Goal: Task Accomplishment & Management: Manage account settings

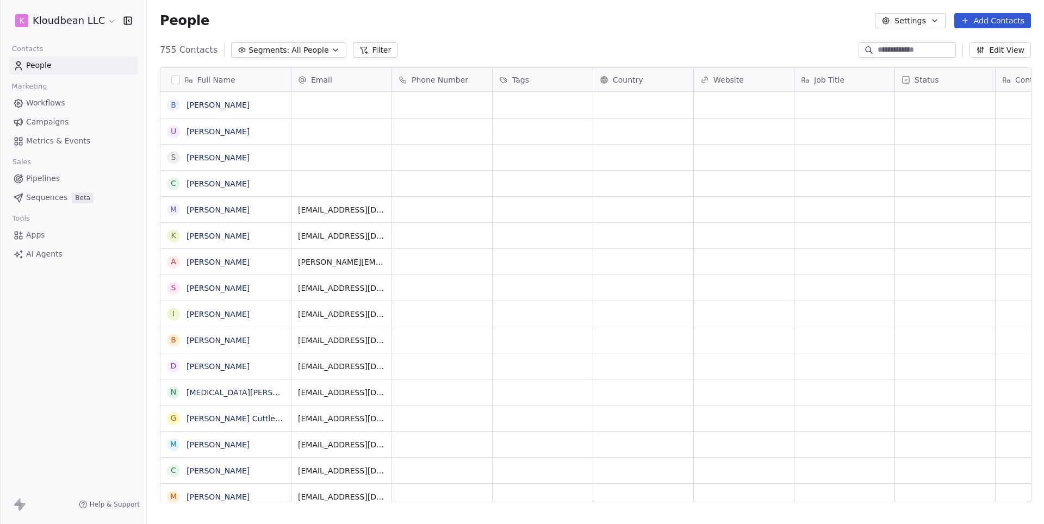
scroll to position [461, 897]
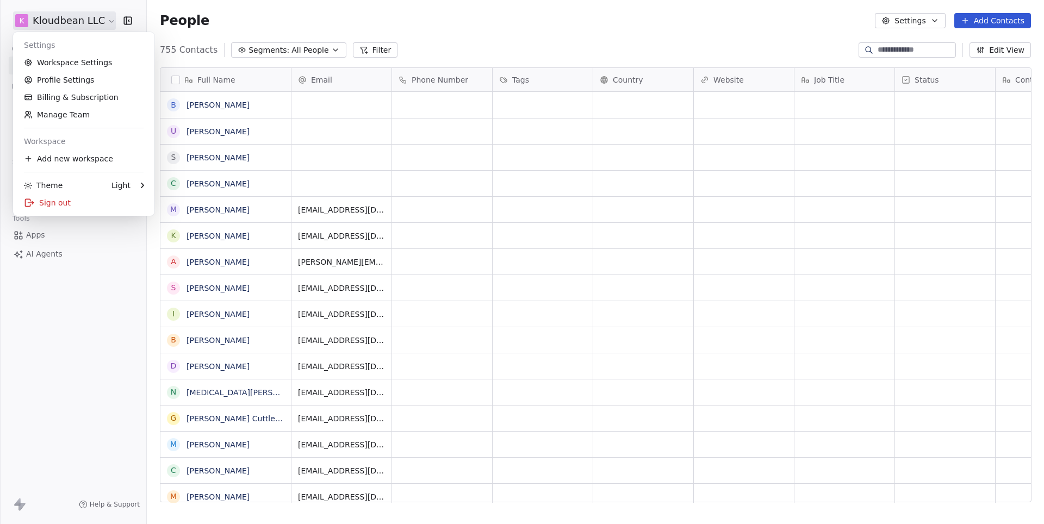
click at [53, 16] on html "k Kloudbean LLC Contacts People Marketing Workflows Campaigns Metrics & Events …" at bounding box center [522, 262] width 1044 height 524
click at [65, 67] on link "Workspace Settings" at bounding box center [83, 62] width 133 height 17
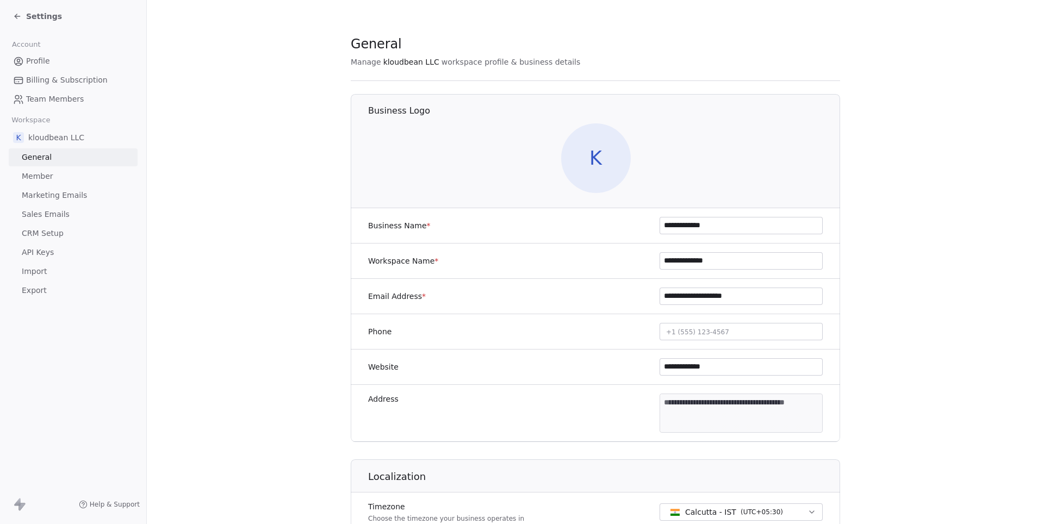
click at [35, 192] on span "Marketing Emails" at bounding box center [54, 195] width 65 height 11
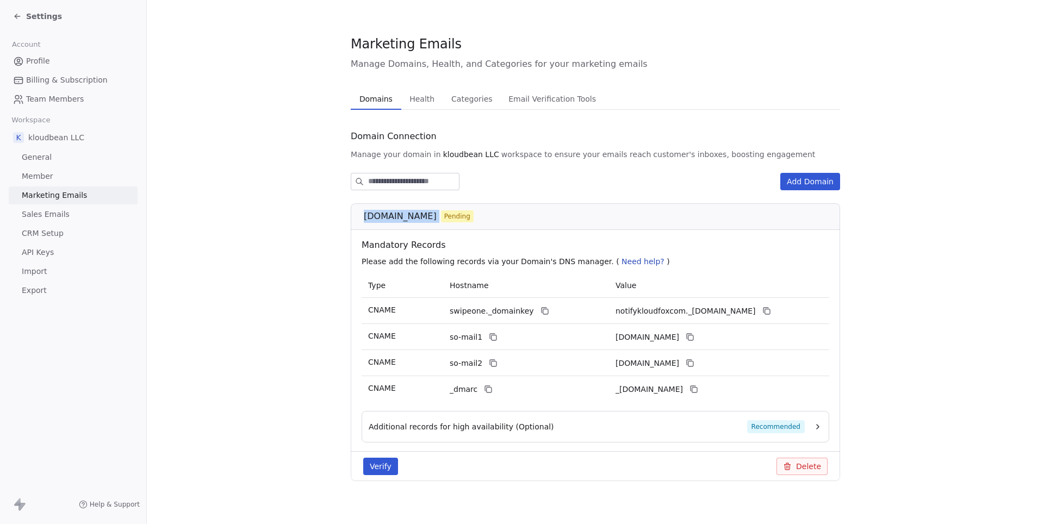
click at [390, 475] on button "Verify" at bounding box center [380, 466] width 35 height 17
click at [492, 337] on icon at bounding box center [494, 338] width 5 height 5
click at [310, 305] on section "Marketing Emails Manage Domains, Health, and Categories for your marketing emai…" at bounding box center [595, 267] width 897 height 534
